Goal: Task Accomplishment & Management: Use online tool/utility

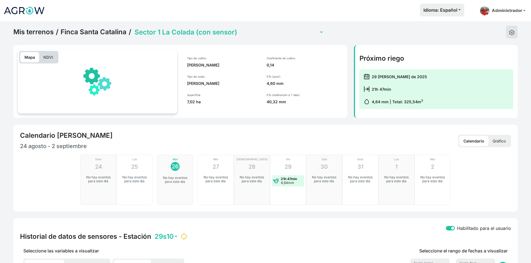
select select "2604"
click at [93, 34] on link "Finca Santa Catalina" at bounding box center [94, 32] width 66 height 8
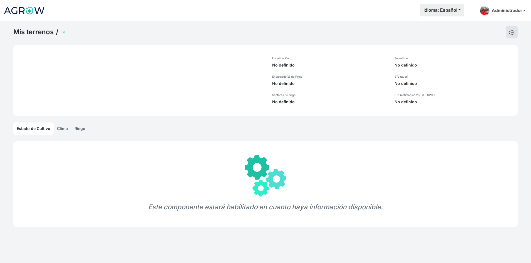
select select "1285"
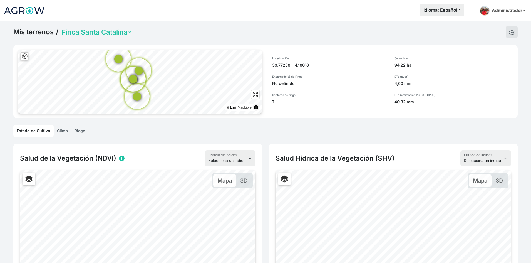
click at [84, 131] on link "Riego" at bounding box center [80, 131] width 18 height 12
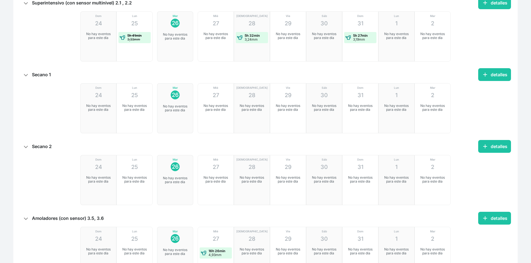
scroll to position [250, 0]
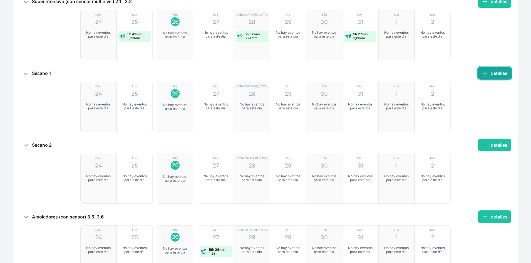
click at [511, 73] on button "add detalles" at bounding box center [494, 73] width 33 height 13
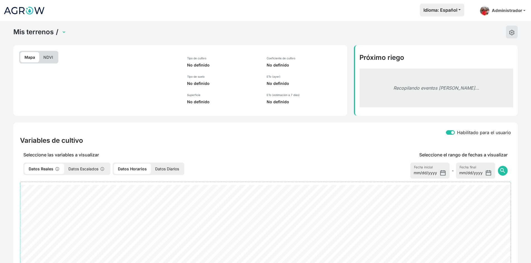
select select "2608"
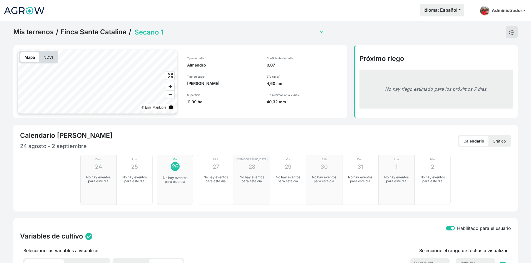
click at [166, 29] on select "Amoladores (con sensor) 3.5, 3.6 Secano 1 Secano 2 Sector 1 La Colada (con sens…" at bounding box center [228, 32] width 190 height 9
click at [133, 28] on select "Amoladores (con sensor) 3.5, 3.6 Secano 1 Secano 2 Sector 1 La Colada (con sens…" at bounding box center [228, 32] width 190 height 9
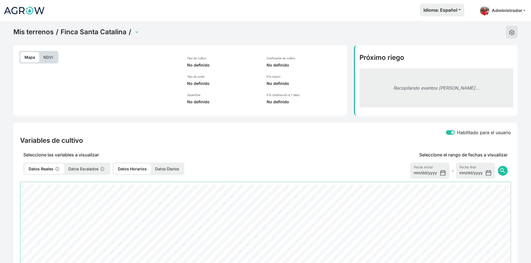
select select "2609"
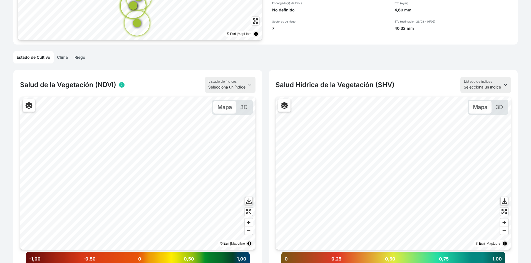
scroll to position [28, 0]
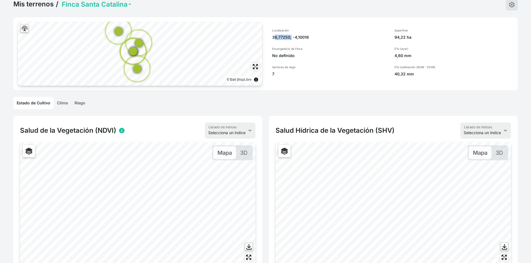
drag, startPoint x: 290, startPoint y: 37, endPoint x: 266, endPoint y: 36, distance: 23.4
click at [266, 36] on div "Localización 39,77250; -4,10018 Encargado(s) de Finca No definido Sectores de r…" at bounding box center [328, 53] width 126 height 62
copy p "39,77250"
drag, startPoint x: 310, startPoint y: 38, endPoint x: 292, endPoint y: 37, distance: 17.3
click at [292, 37] on p "39,77250; -4,10018" at bounding box center [330, 37] width 116 height 6
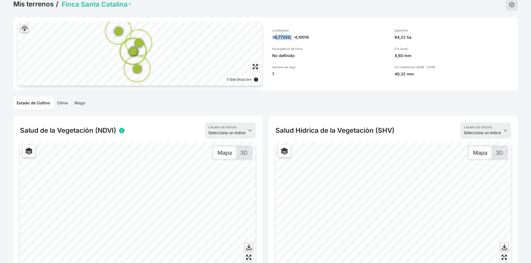
copy p "-4,10018"
